Goal: Information Seeking & Learning: Learn about a topic

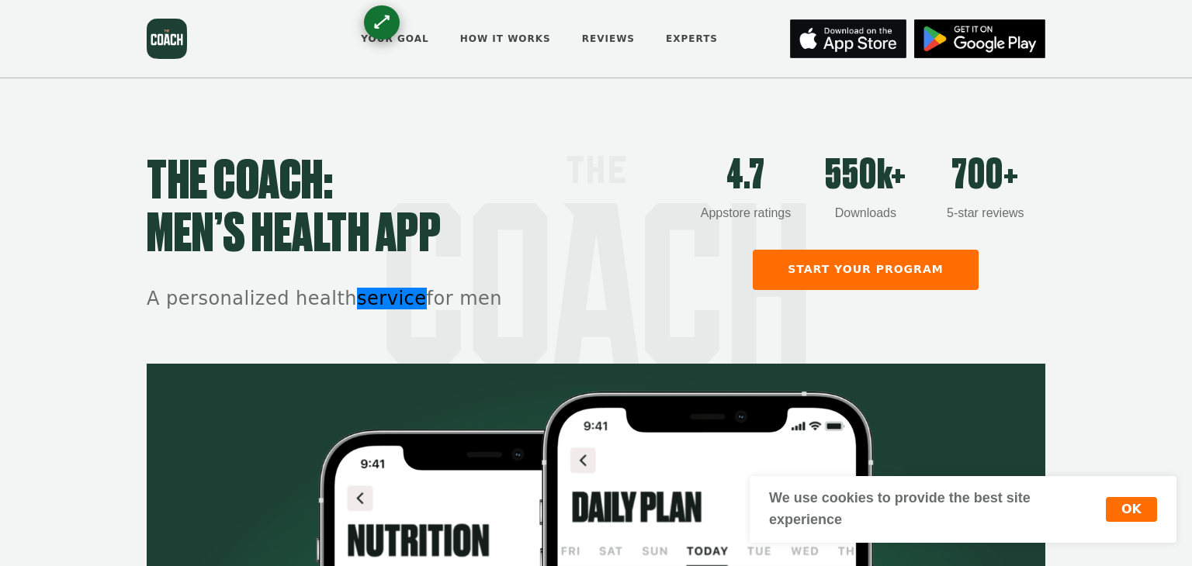
scroll to position [1046, 0]
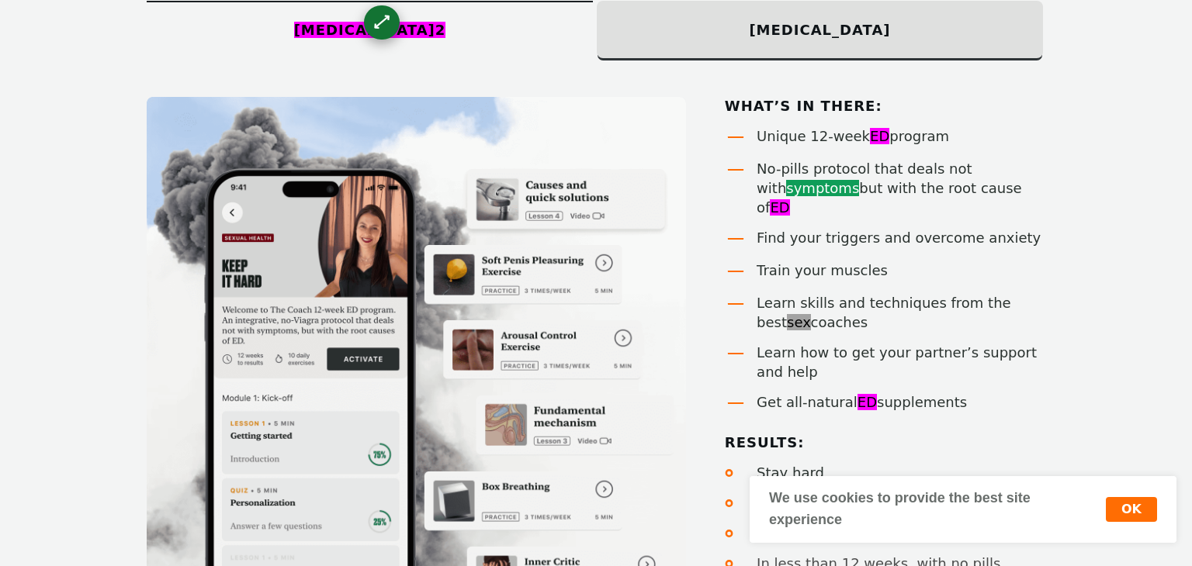
click at [1179, 237] on section "Choose your program [MEDICAL_DATA] 2 [MEDICAL_DATA] What’s in there: Unique 12-…" at bounding box center [596, 241] width 1192 height 824
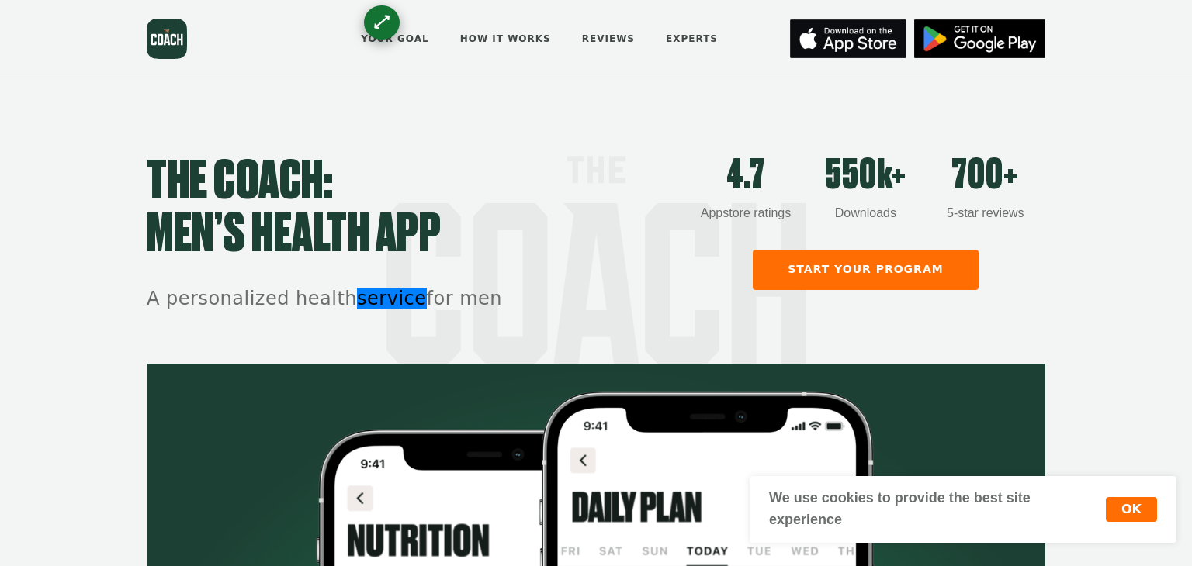
scroll to position [792, 0]
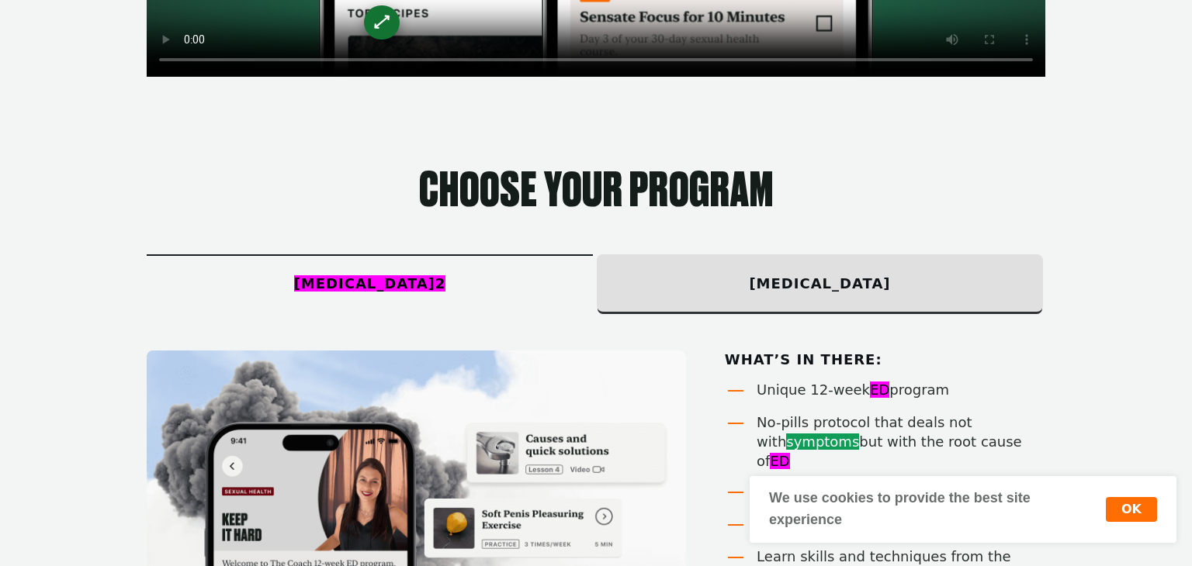
click at [1164, 260] on section "Choose your program Erectile dysfunction 2 premature ejaculation What’s in ther…" at bounding box center [596, 494] width 1192 height 824
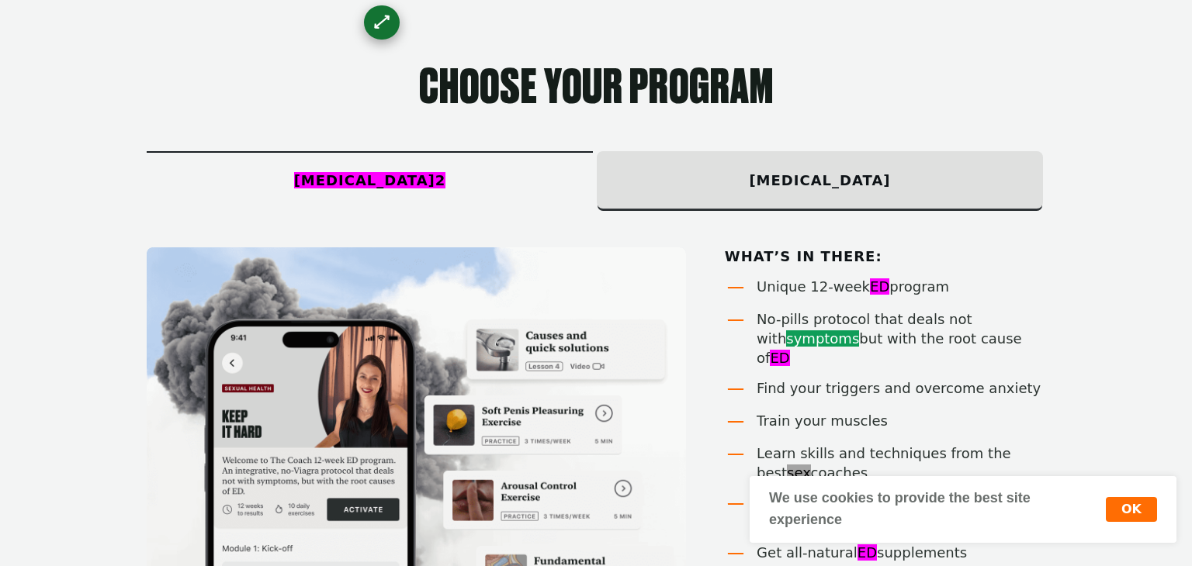
scroll to position [894, 0]
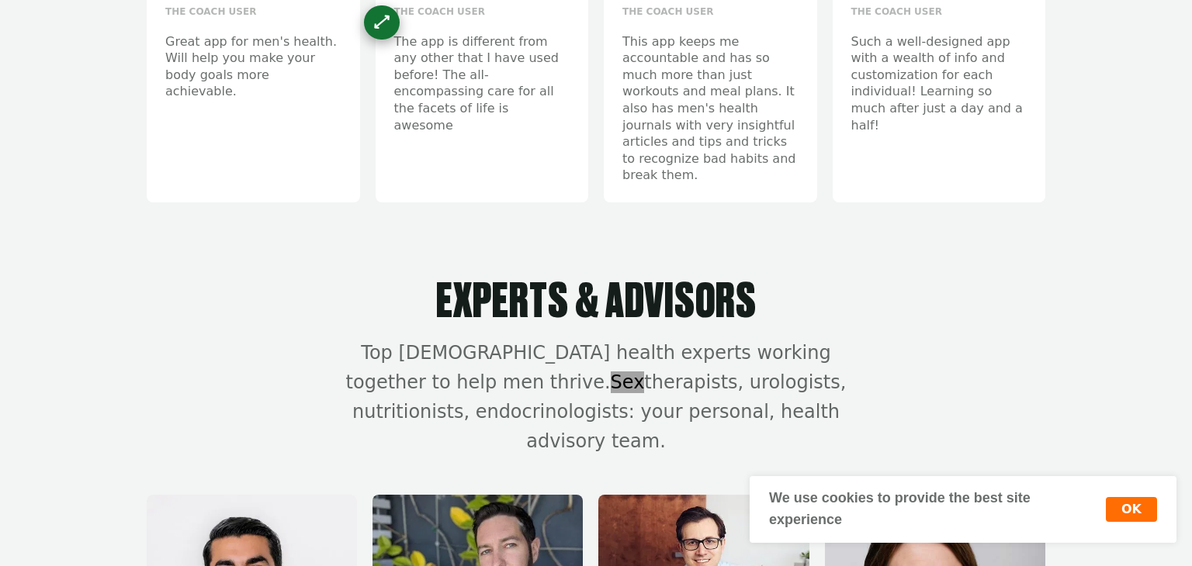
scroll to position [792, 0]
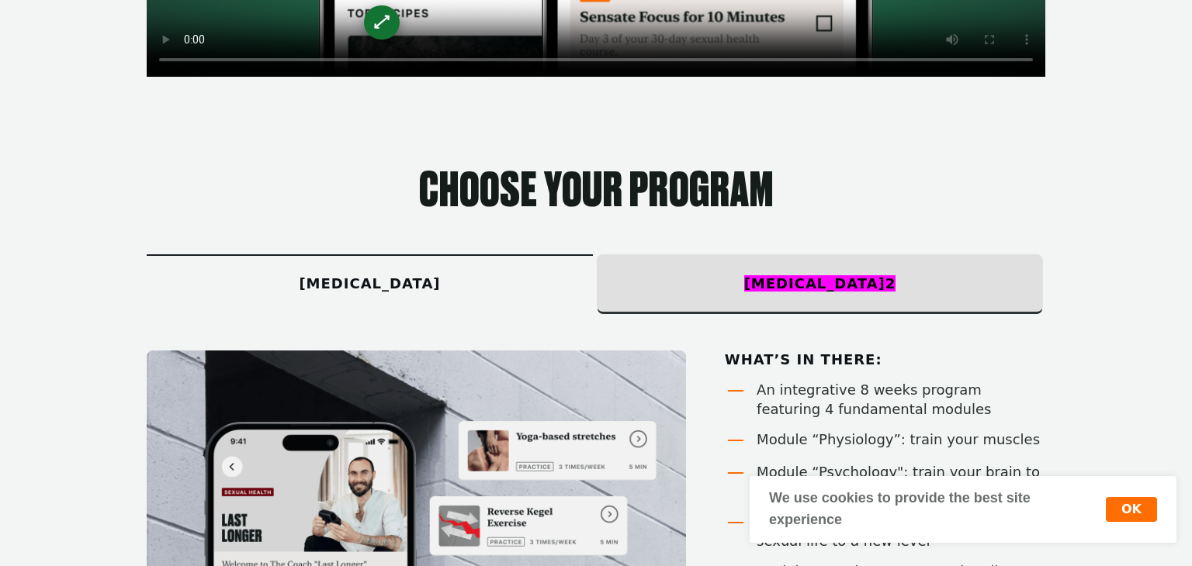
click at [1111, 306] on section "Choose your program premature ejaculation Erectile dysfunction 2 What’s in ther…" at bounding box center [596, 494] width 1192 height 824
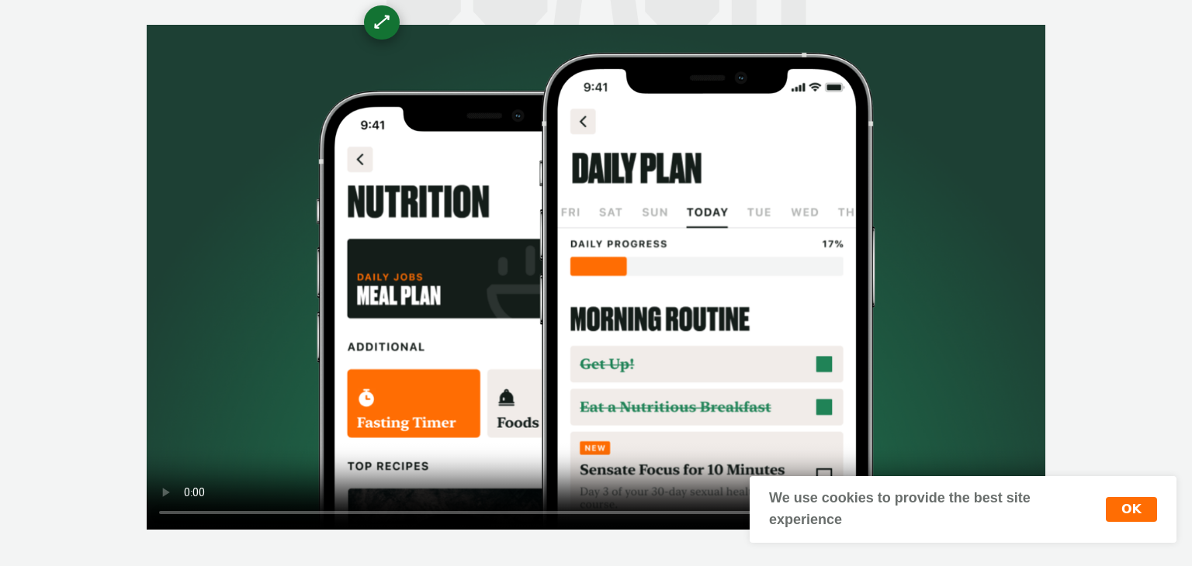
scroll to position [0, 0]
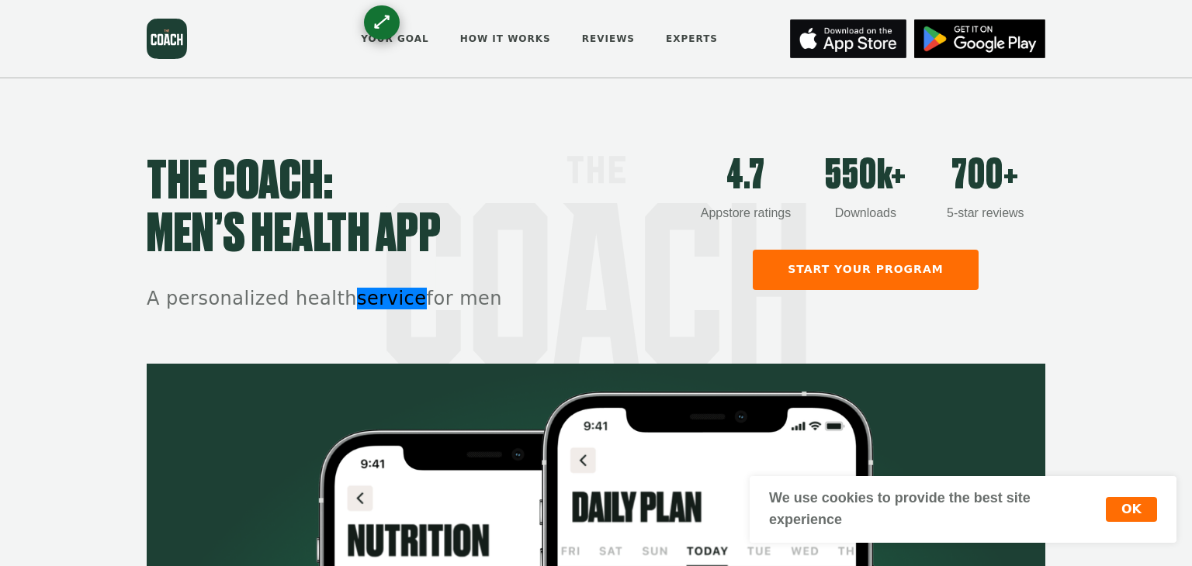
click at [509, 157] on h1 "THE COACH: men’s health app" at bounding box center [416, 209] width 539 height 106
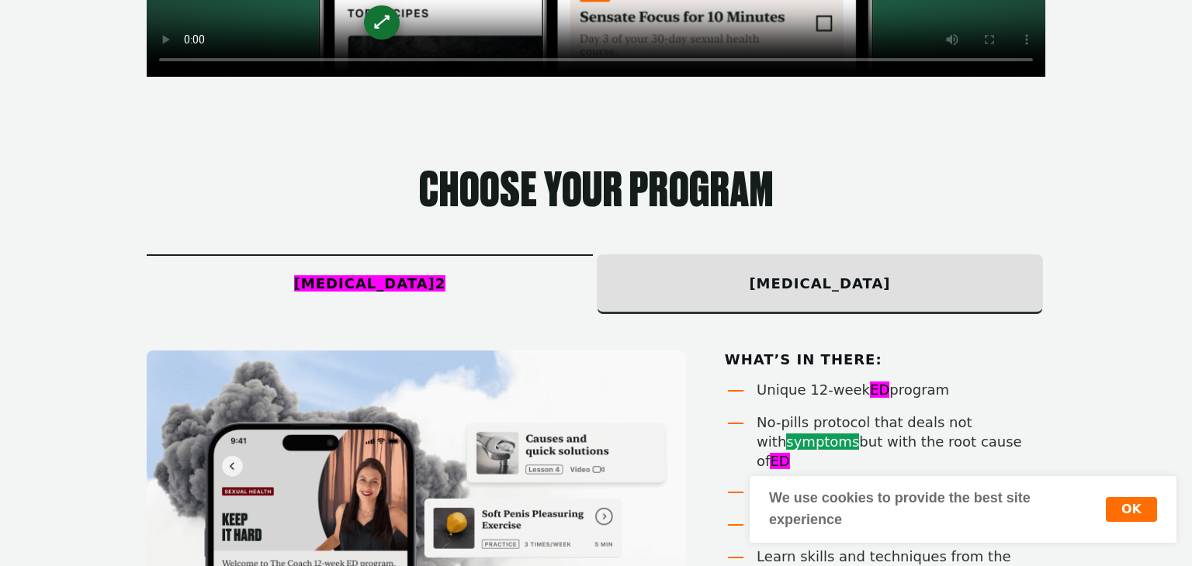
click at [1089, 238] on section "Choose your program [MEDICAL_DATA] 2 [MEDICAL_DATA] What’s in there: Unique 12-…" at bounding box center [596, 494] width 1192 height 824
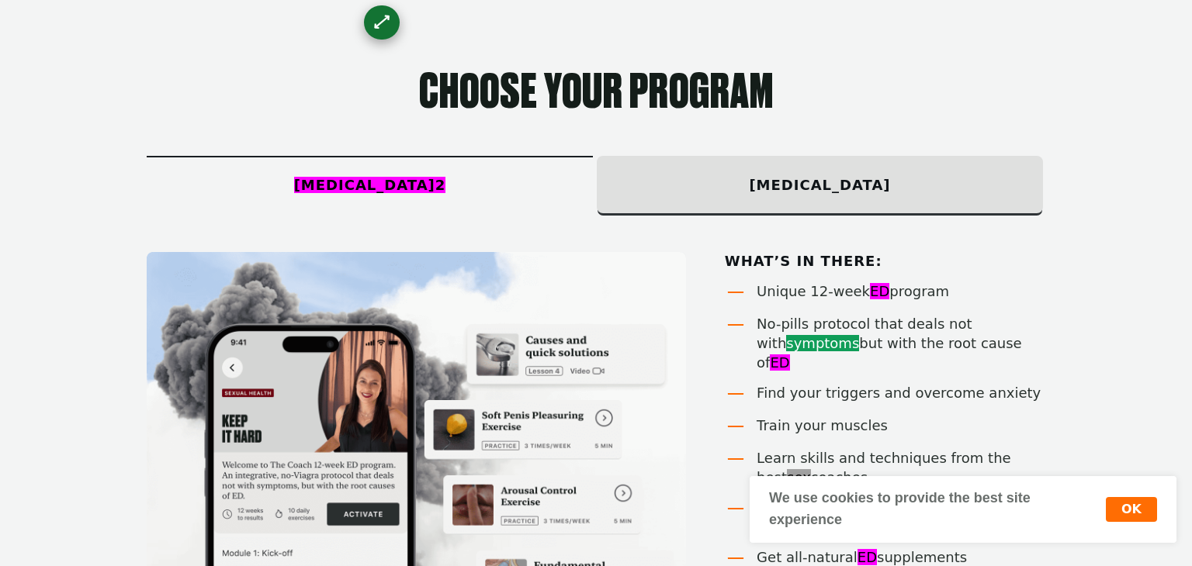
scroll to position [884, 0]
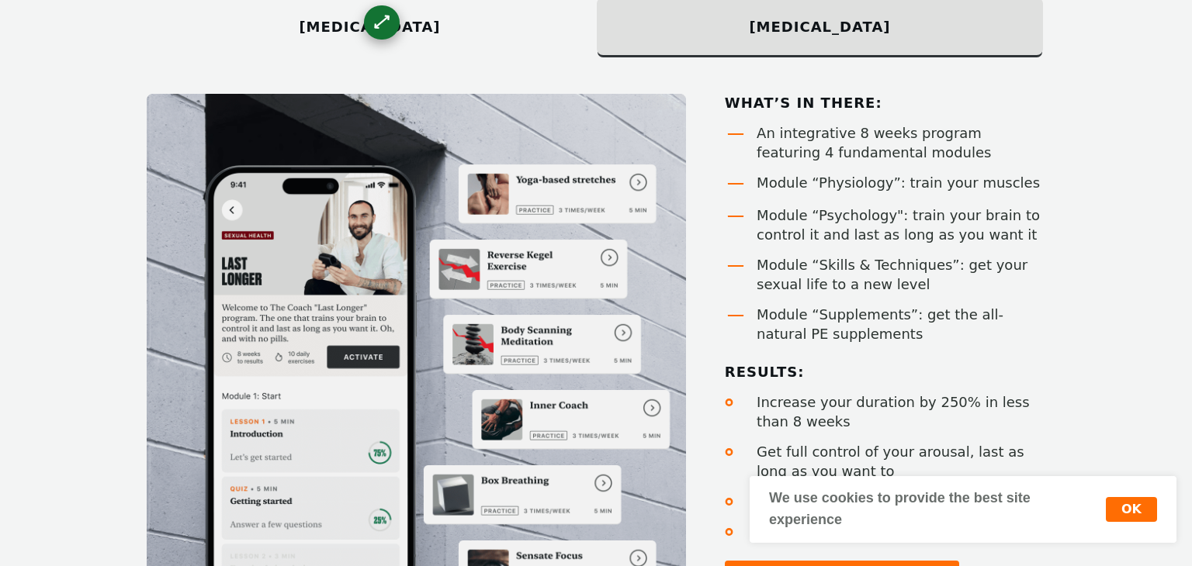
scroll to position [1037, 0]
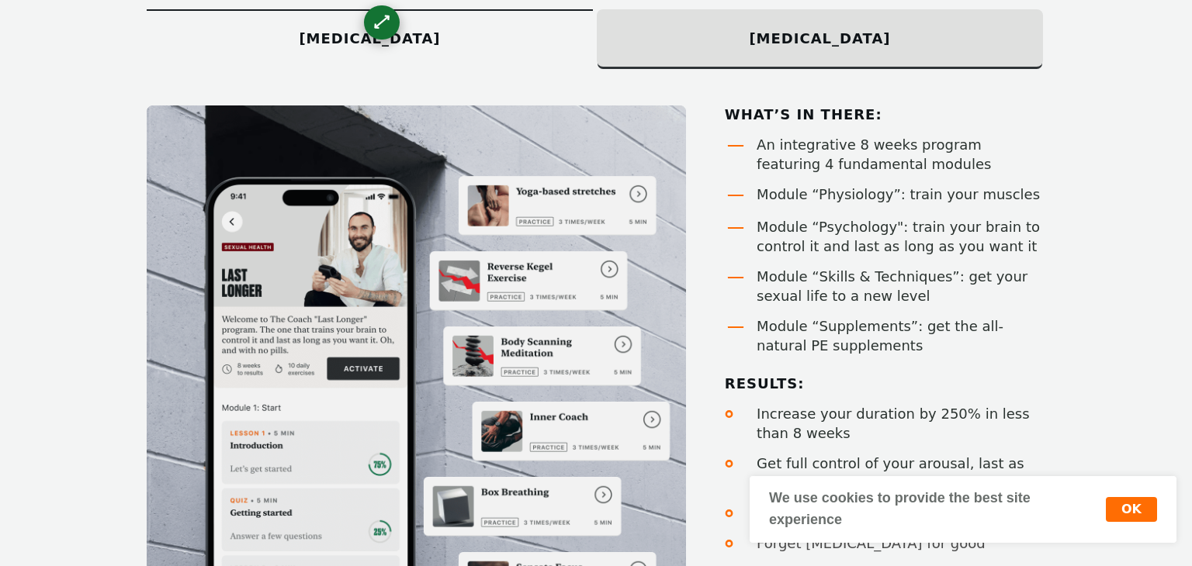
click at [1110, 256] on section "Choose your program premature ejaculation Erectile dysfunction What’s in there:…" at bounding box center [596, 249] width 1192 height 824
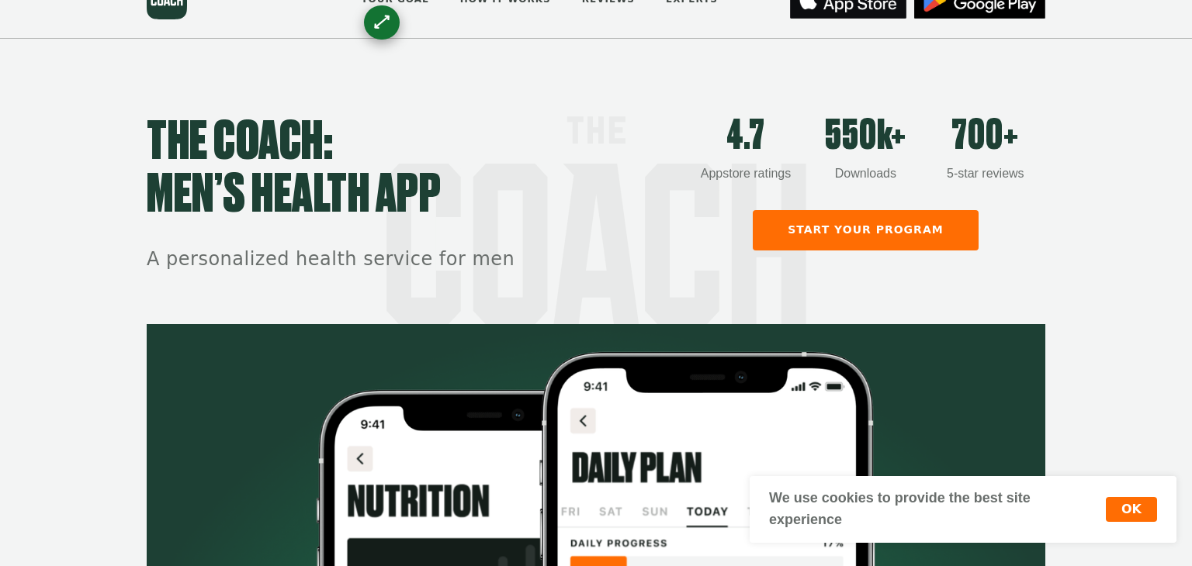
scroll to position [0, 0]
